Goal: Task Accomplishment & Management: Manage account settings

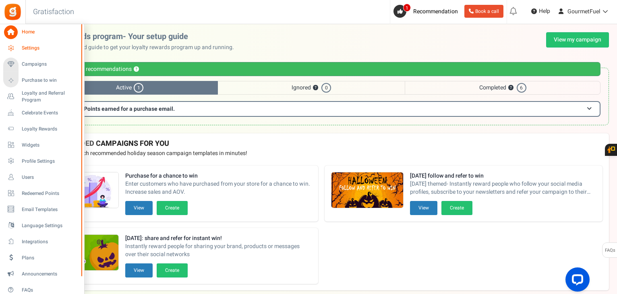
click at [27, 46] on span "Settings" at bounding box center [50, 48] width 56 height 7
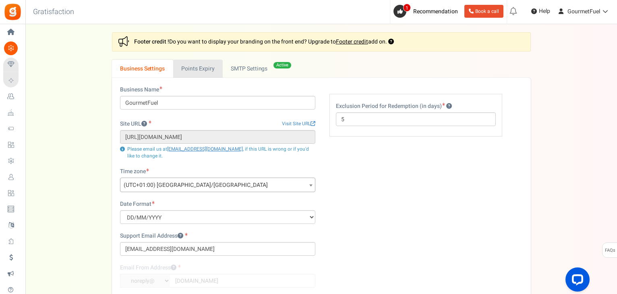
click at [197, 70] on link "Points Expiry" at bounding box center [198, 69] width 50 height 18
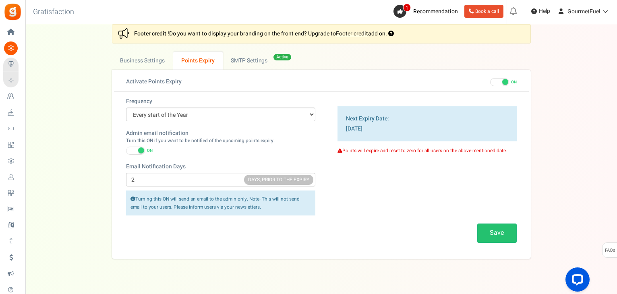
scroll to position [21, 0]
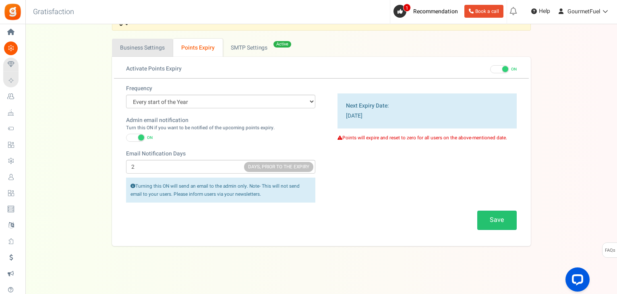
click at [143, 48] on link "Business Settings" at bounding box center [142, 48] width 61 height 18
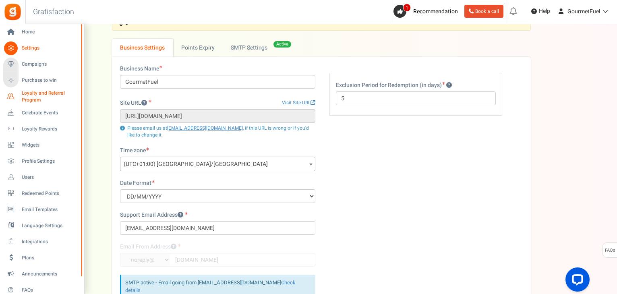
click at [37, 91] on span "Loyalty and Referral Program" at bounding box center [51, 97] width 59 height 14
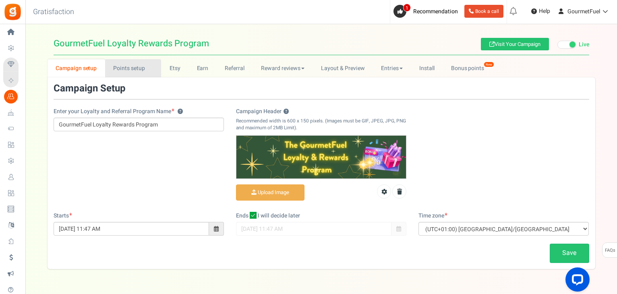
click at [127, 66] on link "Points setup New" at bounding box center [133, 68] width 56 height 18
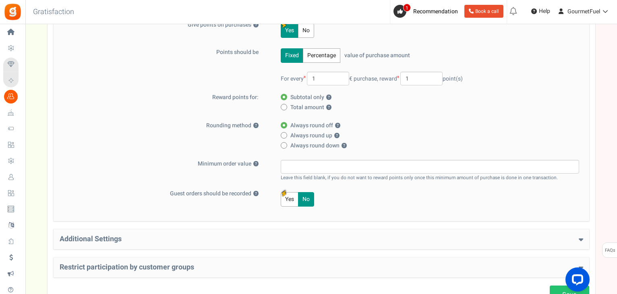
scroll to position [161, 0]
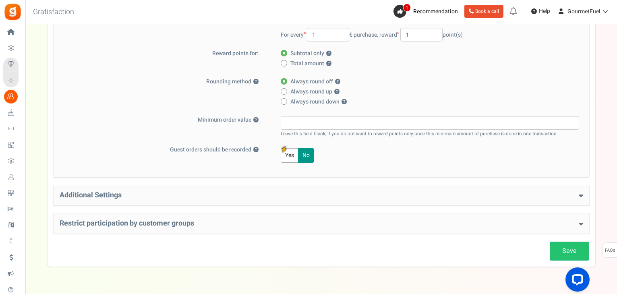
click at [581, 194] on icon at bounding box center [581, 195] width 4 height 7
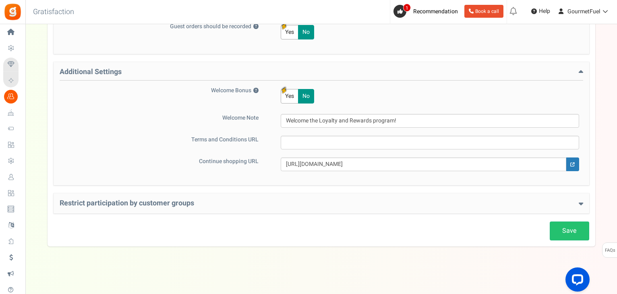
scroll to position [285, 0]
click at [580, 202] on icon at bounding box center [581, 202] width 4 height 7
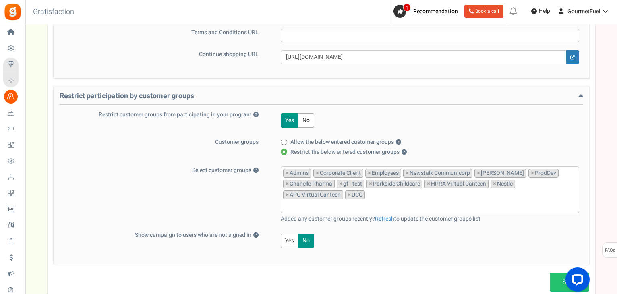
scroll to position [406, 0]
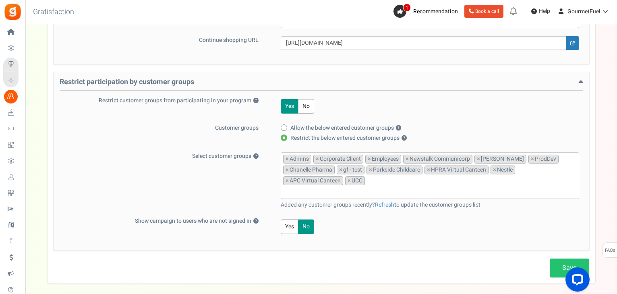
click at [383, 185] on li at bounding box center [430, 190] width 294 height 11
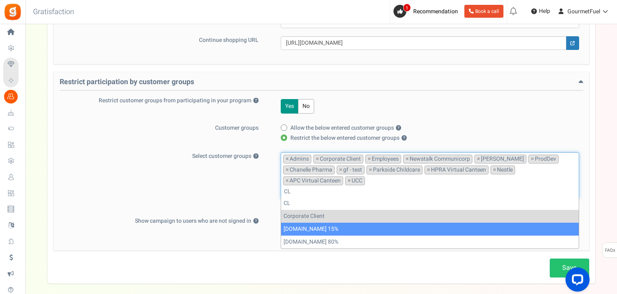
type input "CL"
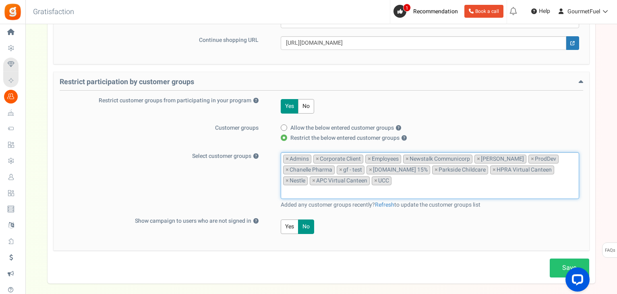
click at [354, 191] on input "search" at bounding box center [430, 191] width 294 height 9
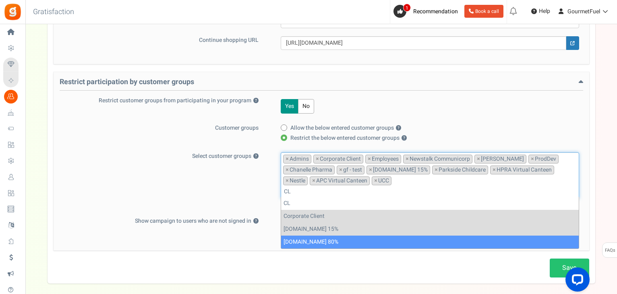
type input "CL"
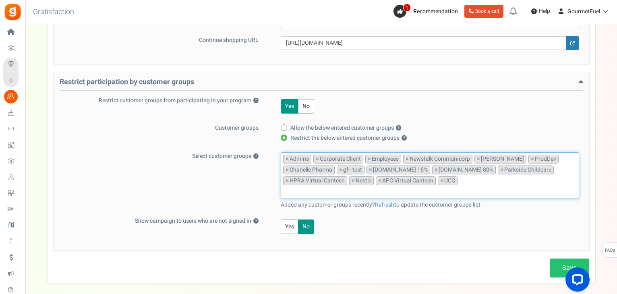
click at [229, 192] on div "Select customer groups ? Default group Admins Cavan GAA Team Corporate Client E…" at bounding box center [322, 180] width 524 height 57
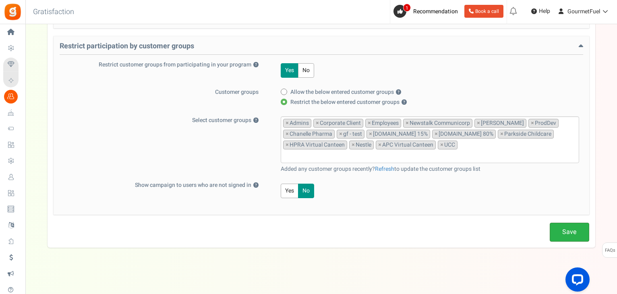
scroll to position [442, 0]
click at [567, 232] on link "Save" at bounding box center [569, 231] width 39 height 19
drag, startPoint x: 574, startPoint y: 232, endPoint x: 427, endPoint y: 203, distance: 149.8
click at [574, 232] on link "Save" at bounding box center [569, 231] width 39 height 19
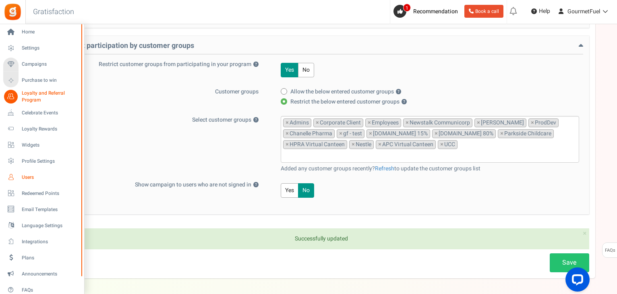
click at [28, 177] on span "Users" at bounding box center [50, 177] width 56 height 7
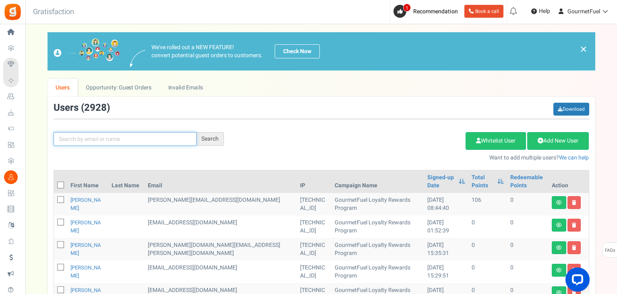
click at [123, 138] on input "text" at bounding box center [125, 139] width 143 height 14
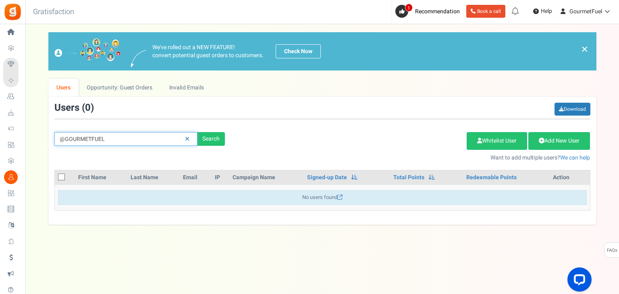
drag, startPoint x: 121, startPoint y: 138, endPoint x: 46, endPoint y: 134, distance: 74.6
click at [46, 134] on div "We've rolled out a NEW FEATURE! convert potential guest orders to customers. Ch…" at bounding box center [321, 128] width 577 height 193
click at [217, 139] on div "Search" at bounding box center [210, 139] width 27 height 14
drag, startPoint x: 50, startPoint y: 141, endPoint x: 43, endPoint y: 141, distance: 6.4
click at [43, 141] on div "We've rolled out a NEW FEATURE! convert potential guest orders to customers. Ch…" at bounding box center [321, 128] width 577 height 193
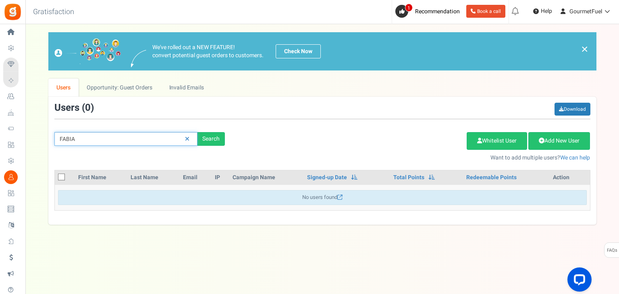
type input "FABIA"
click at [185, 138] on icon at bounding box center [187, 139] width 4 height 6
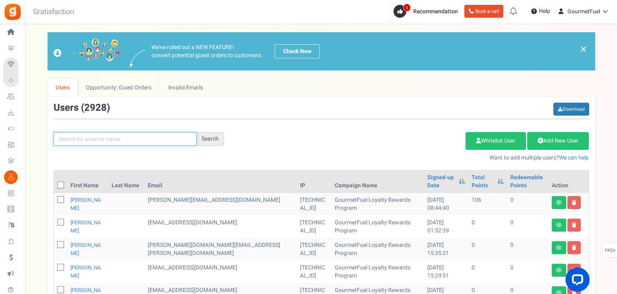
click at [64, 138] on input "text" at bounding box center [125, 139] width 143 height 14
paste input "[EMAIL_ADDRESS][DOMAIN_NAME]"
type input "[EMAIL_ADDRESS][DOMAIN_NAME]"
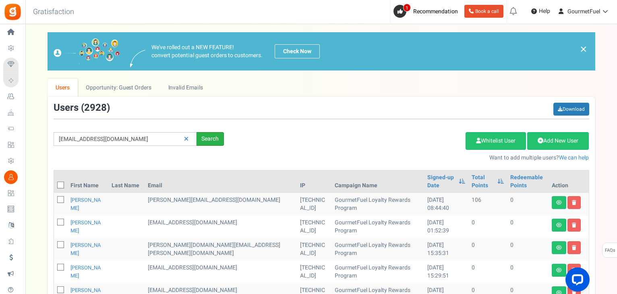
click at [212, 139] on div "Search" at bounding box center [210, 139] width 27 height 14
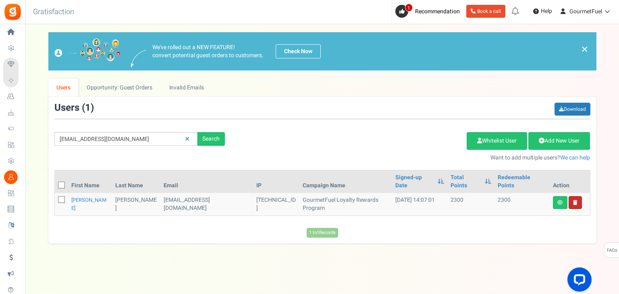
click at [576, 196] on link at bounding box center [574, 202] width 13 height 13
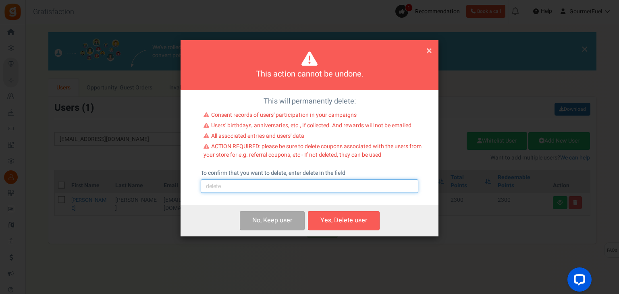
click at [230, 184] on input "text" at bounding box center [309, 186] width 217 height 14
type input "delete"
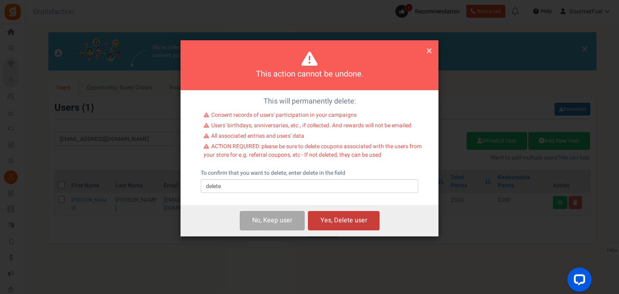
click at [366, 224] on button "Yes, Delete user" at bounding box center [344, 220] width 72 height 19
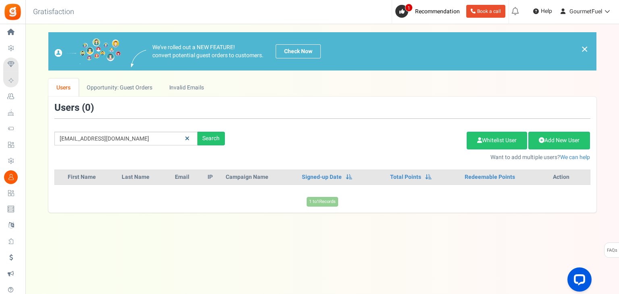
click at [186, 138] on icon at bounding box center [187, 139] width 4 height 6
